Goal: Check status

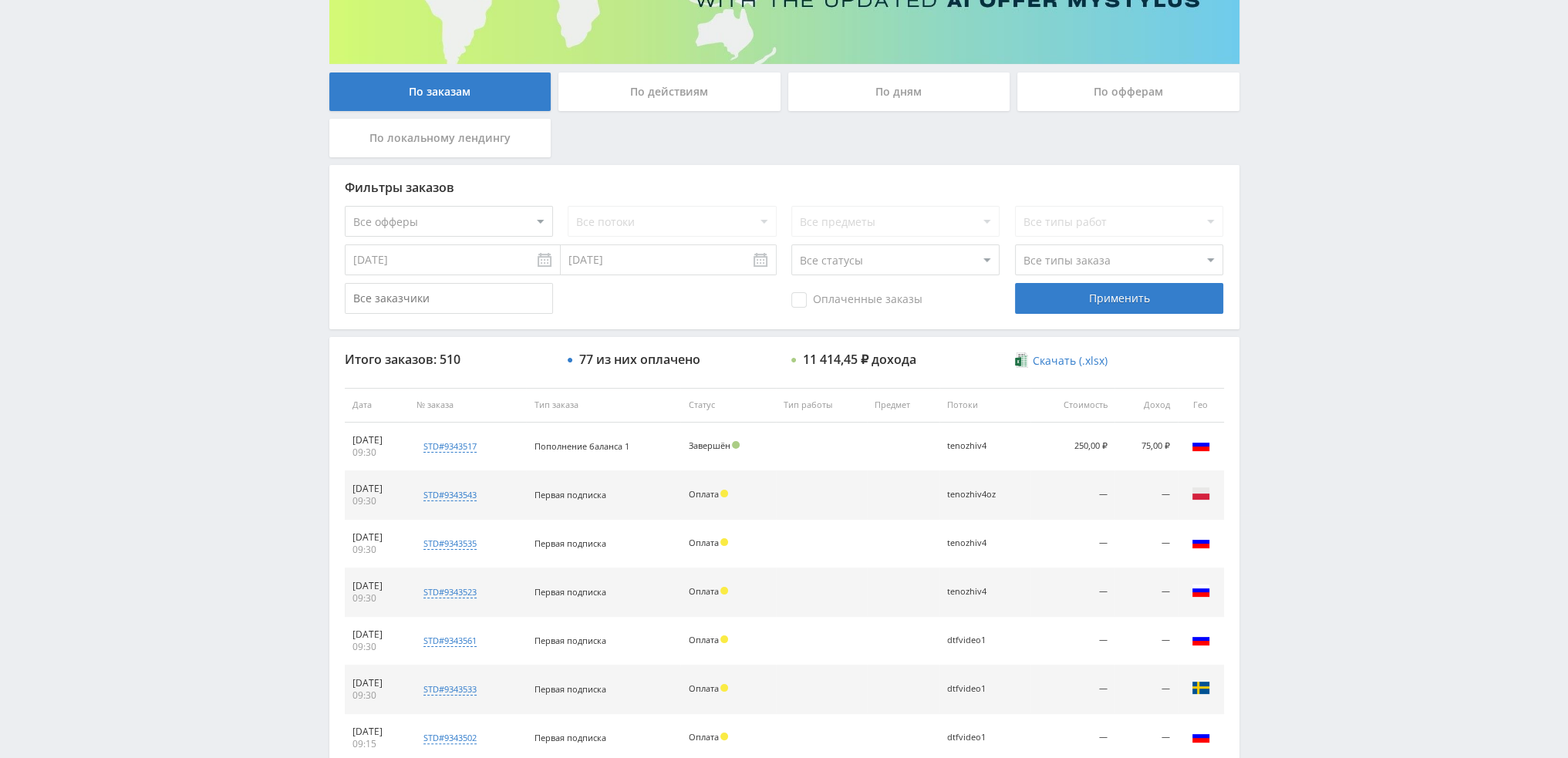
scroll to position [77, 0]
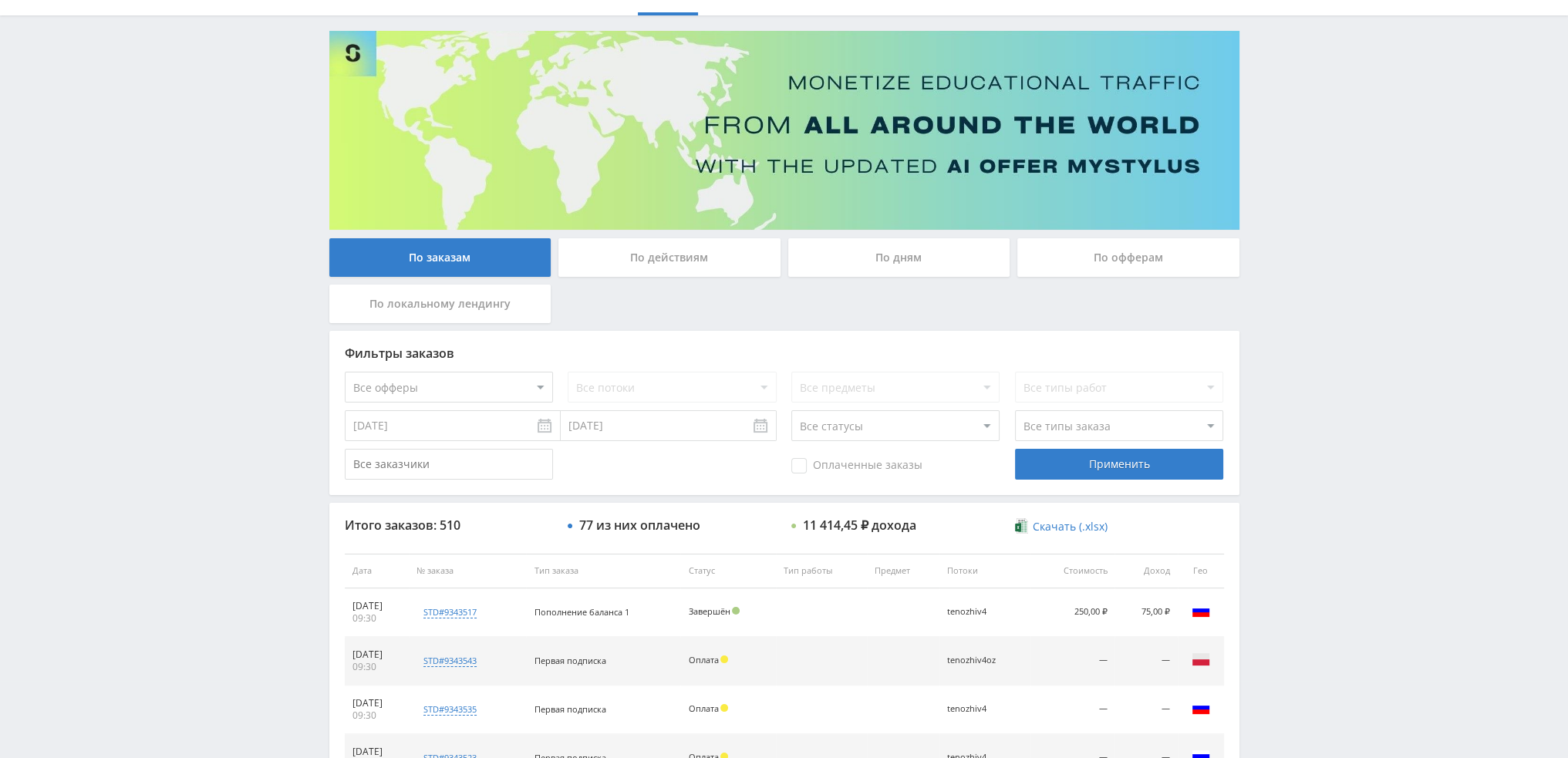
click at [846, 417] on select "Все статусы В аукционе В работе На гарантии Завершен Возврат Черновик" at bounding box center [895, 425] width 209 height 31
click at [842, 423] on select "Все статусы В аукционе В работе На гарантии Завершен Возврат Черновик" at bounding box center [895, 425] width 209 height 31
click at [845, 262] on div "По дням" at bounding box center [900, 257] width 223 height 38
click at [0, 0] on input "По дням" at bounding box center [0, 0] width 0 height 0
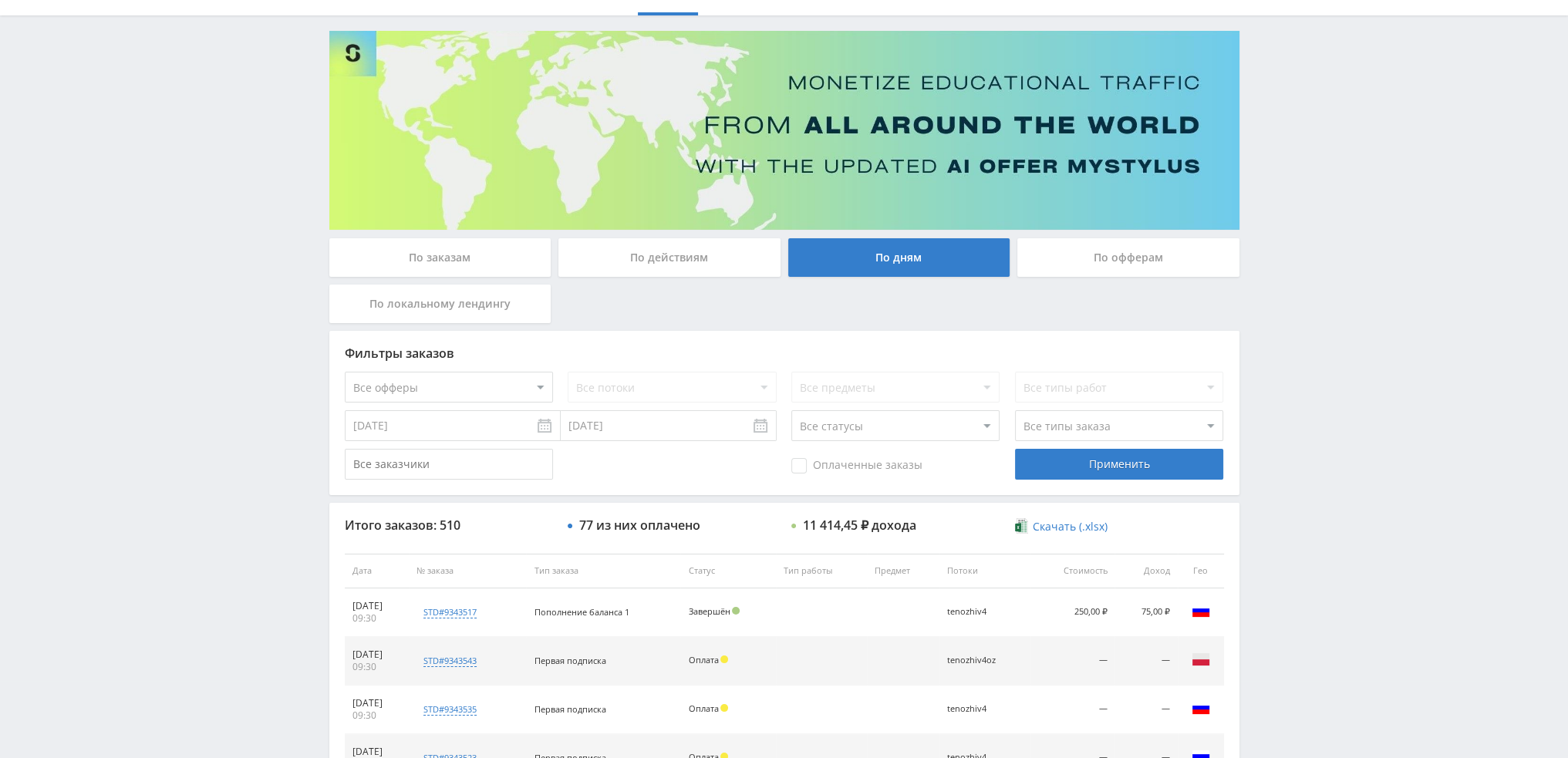
scroll to position [0, 0]
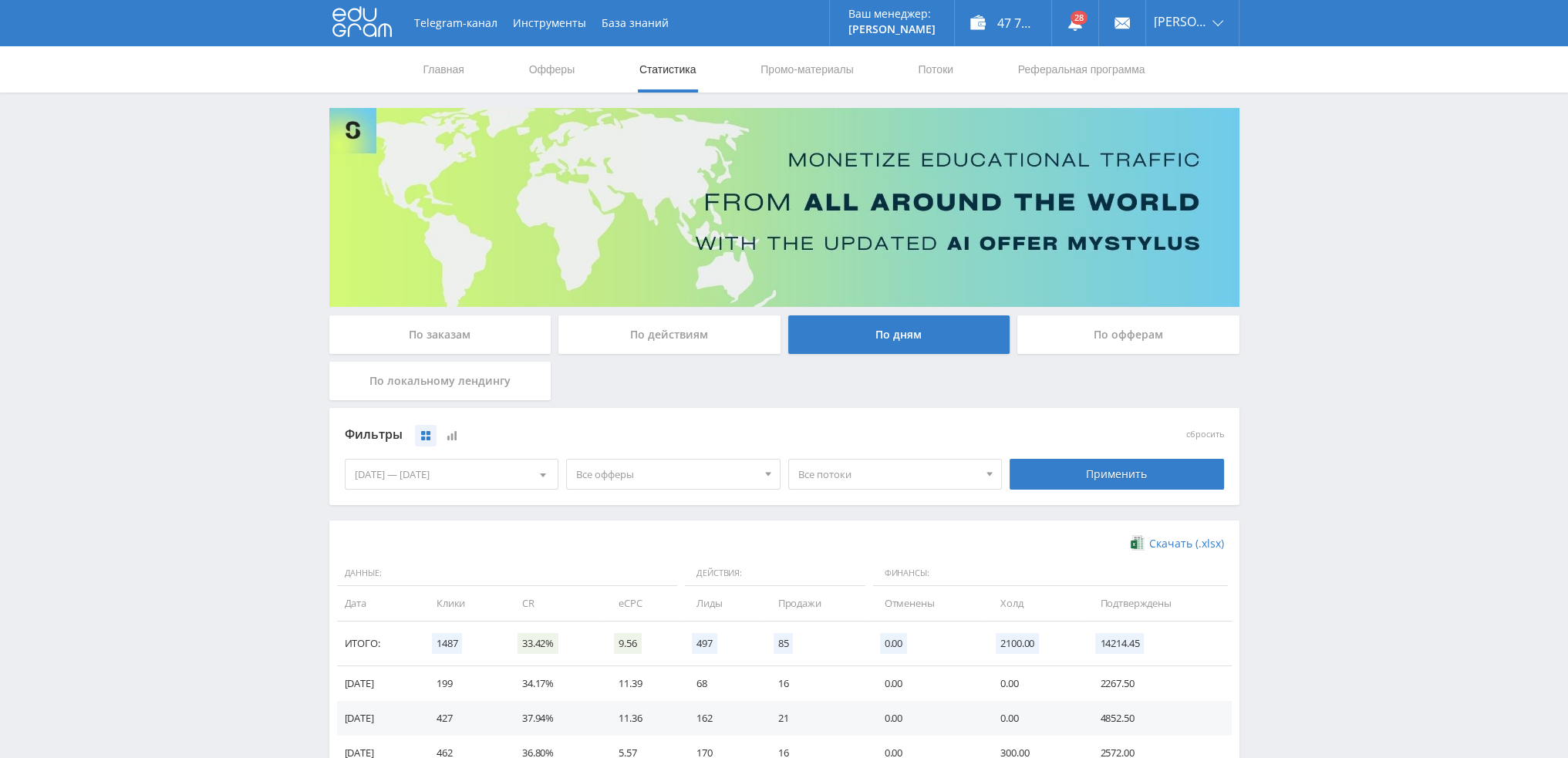
click at [608, 481] on span "Все офферы" at bounding box center [666, 475] width 181 height 30
drag, startPoint x: 610, startPoint y: 527, endPoint x: 616, endPoint y: 536, distance: 10.8
click at [611, 527] on button "MyStylus" at bounding box center [674, 524] width 213 height 22
click at [616, 541] on button "MyStylus - Revshare" at bounding box center [674, 546] width 213 height 22
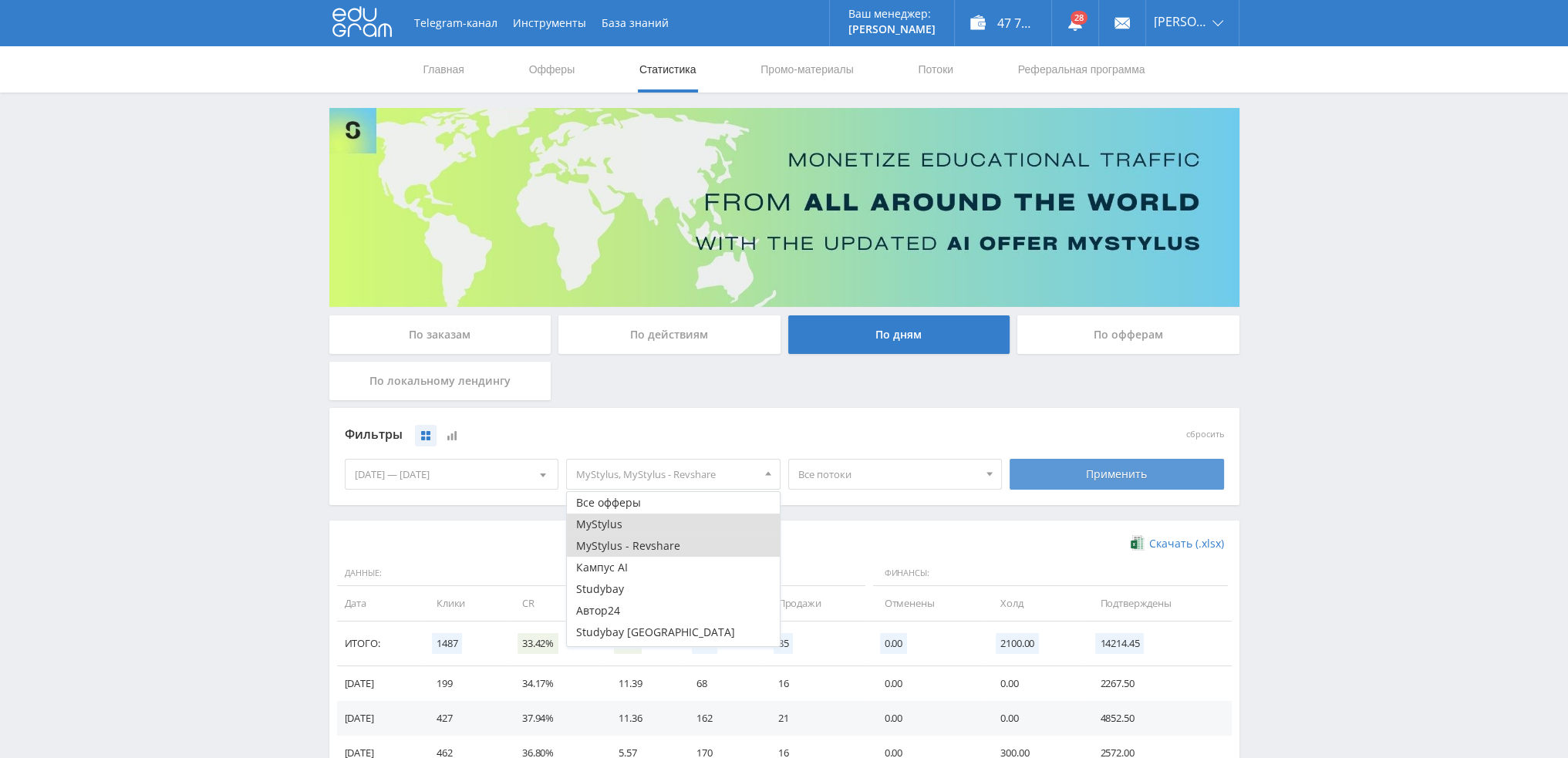
click at [1098, 475] on div "Применить" at bounding box center [1117, 474] width 215 height 31
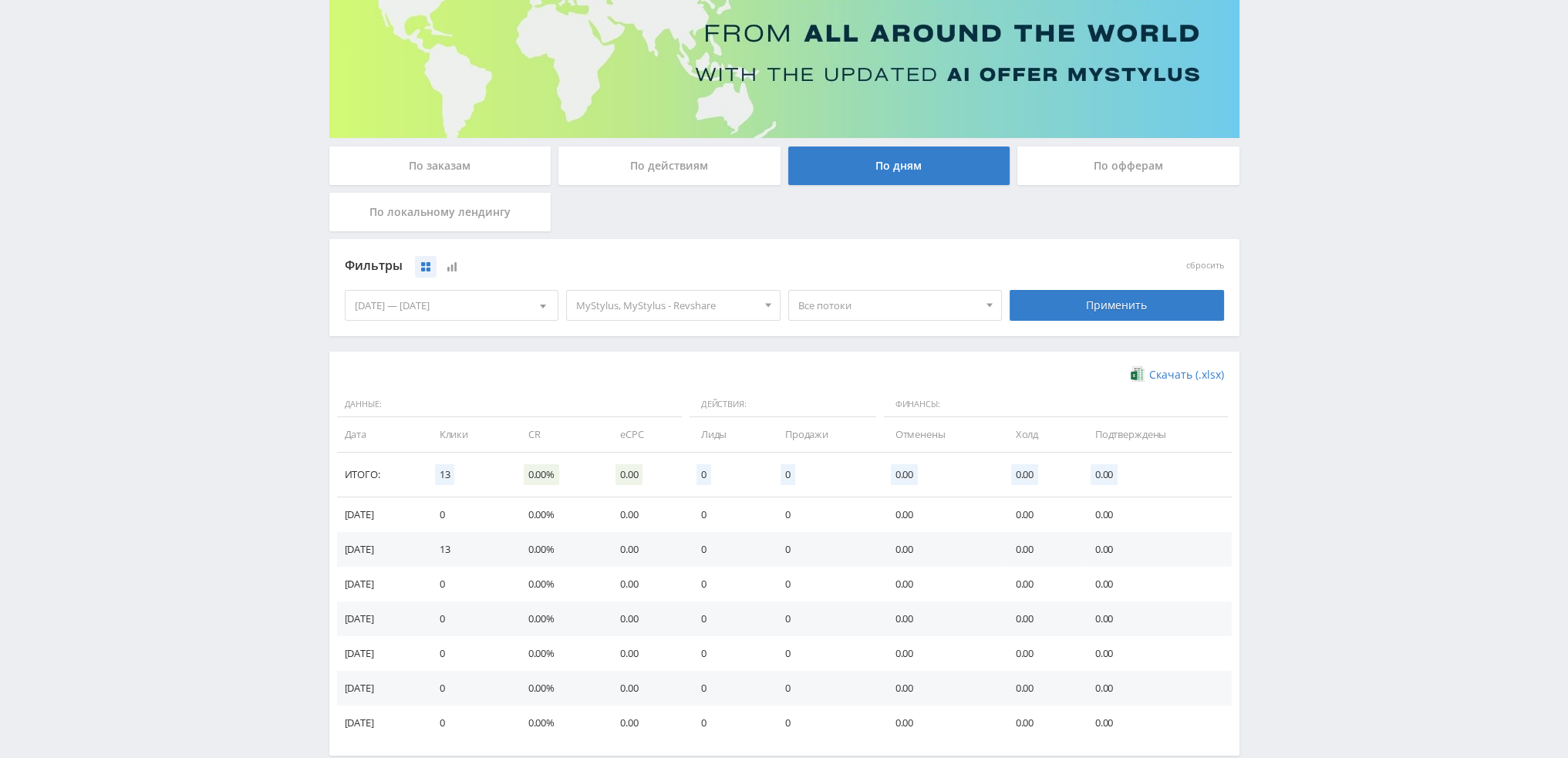
scroll to position [231, 0]
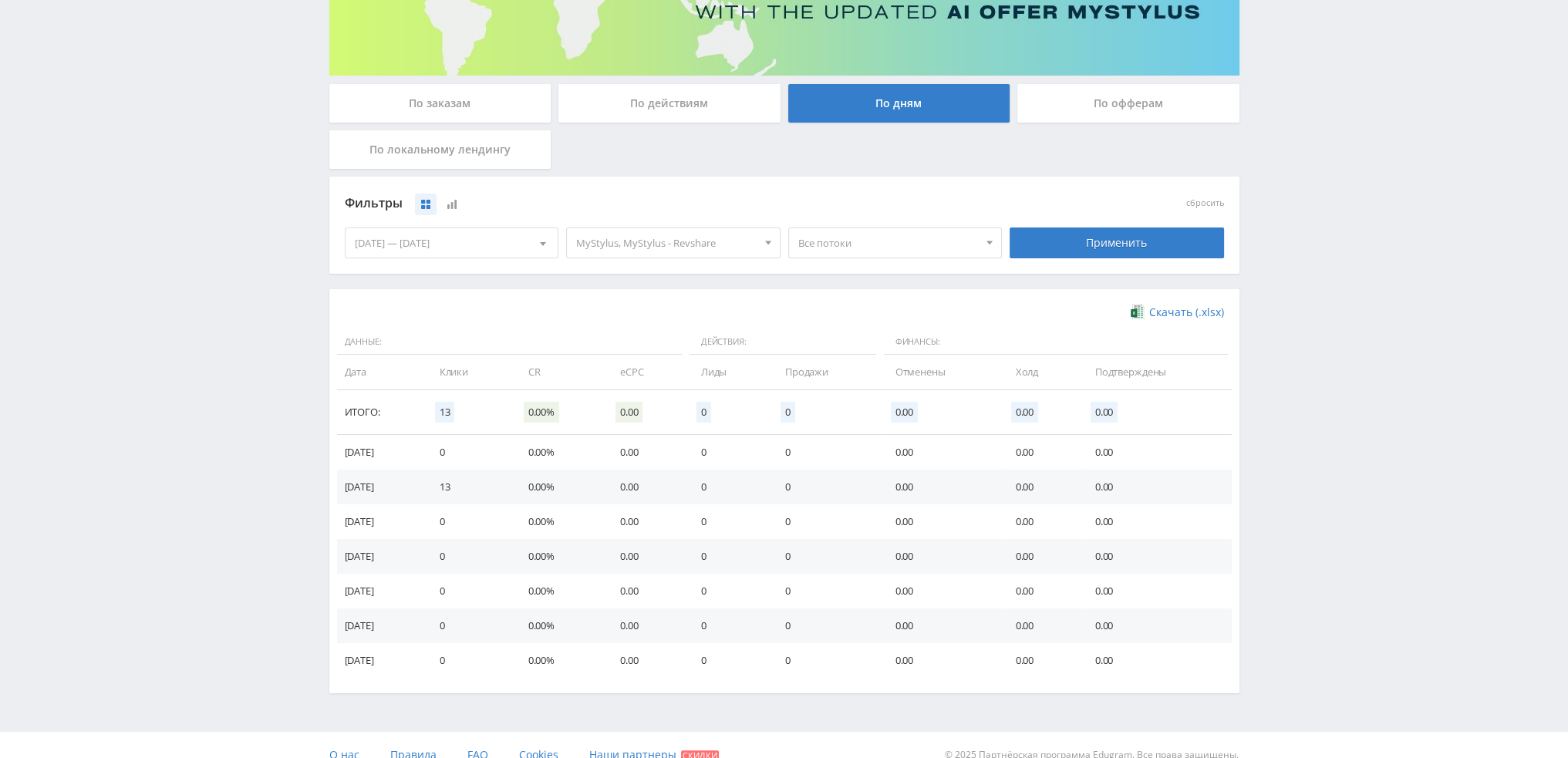
click at [642, 242] on span "MyStylus, MyStylus - Revshare" at bounding box center [666, 243] width 181 height 30
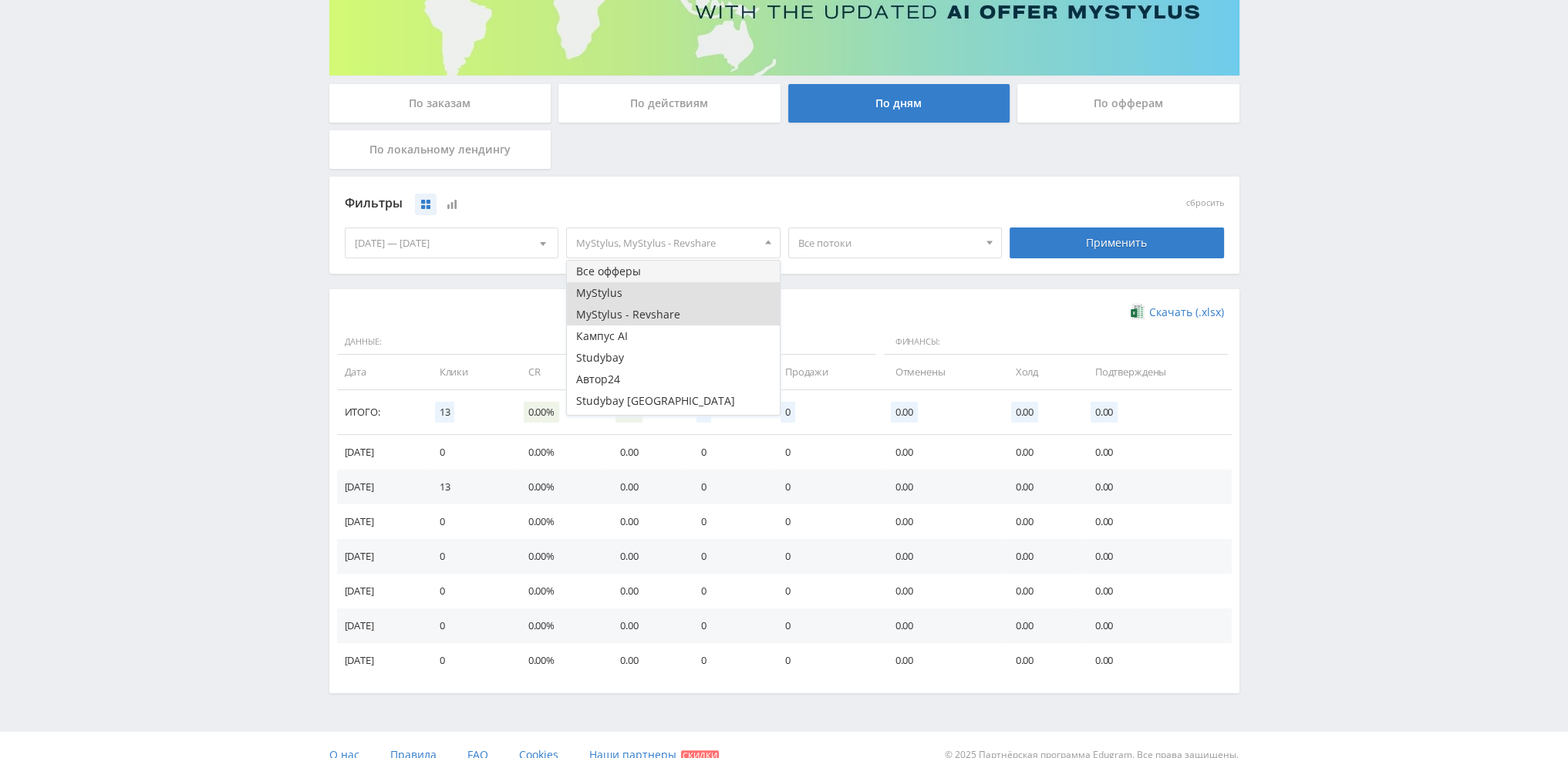
click at [616, 269] on button "Все офферы" at bounding box center [674, 271] width 213 height 22
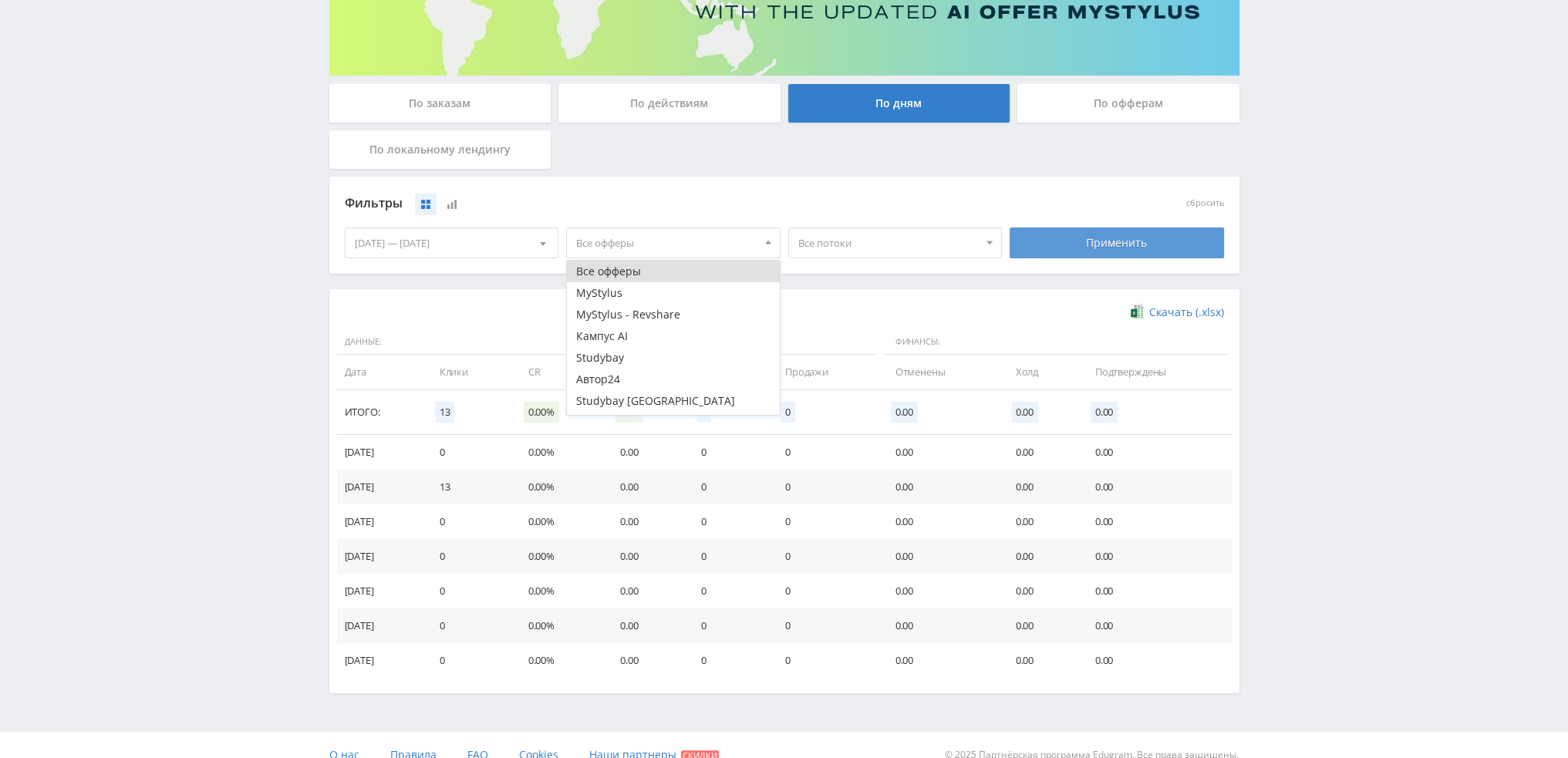
click at [1076, 242] on div "Применить" at bounding box center [1117, 242] width 215 height 31
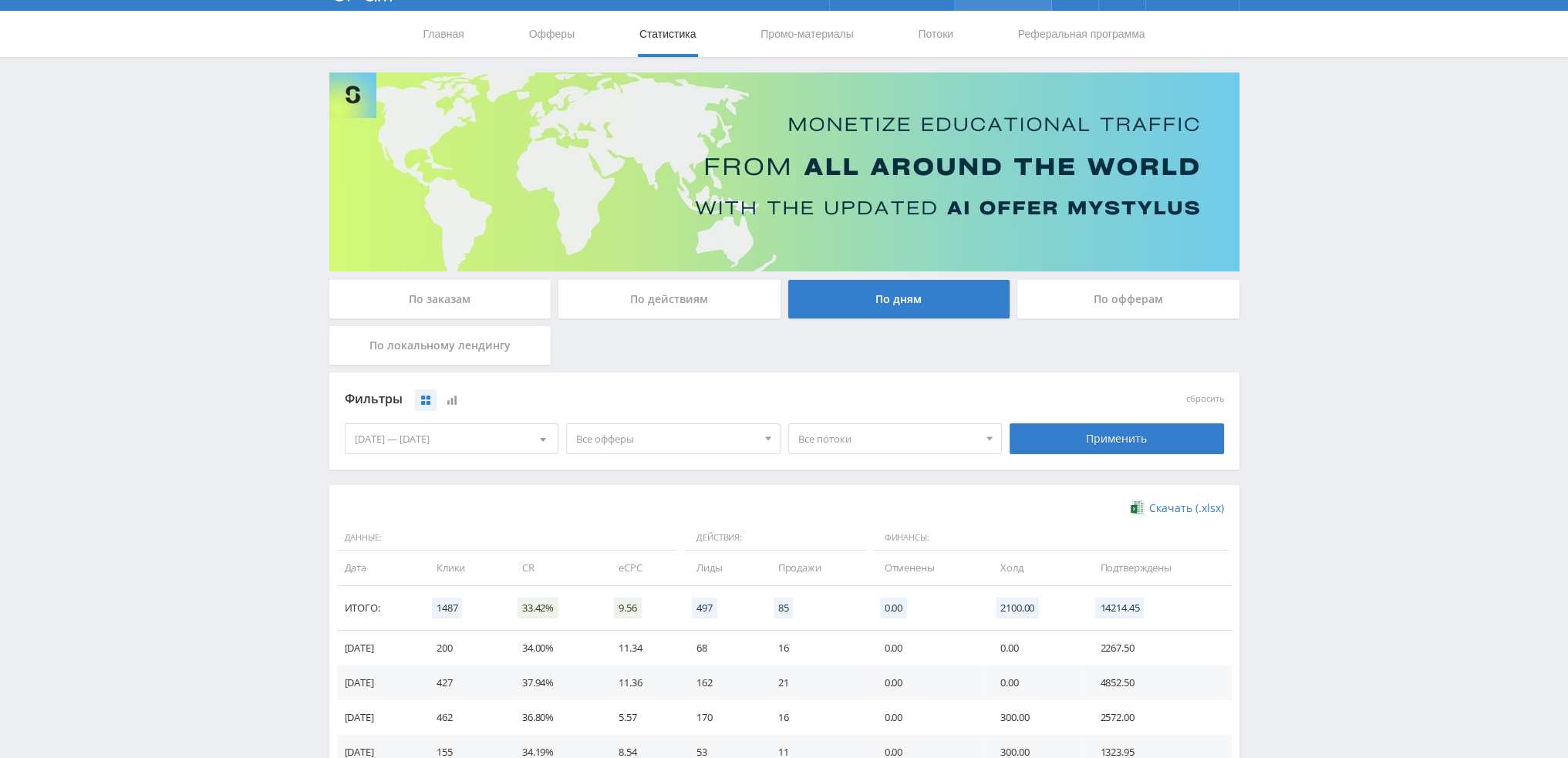
scroll to position [0, 0]
